Goal: Entertainment & Leisure: Consume media (video, audio)

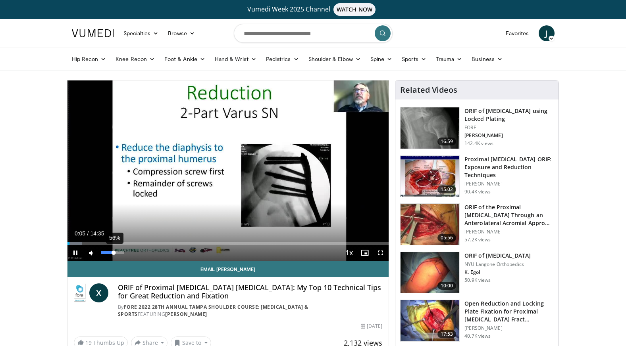
drag, startPoint x: 103, startPoint y: 252, endPoint x: 114, endPoint y: 252, distance: 10.7
click at [114, 252] on div "Volume Level" at bounding box center [107, 253] width 13 height 3
